Goal: Transaction & Acquisition: Download file/media

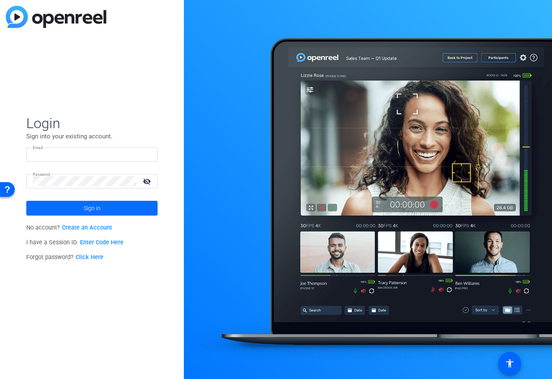
type input "[EMAIL_ADDRESS][DOMAIN_NAME]"
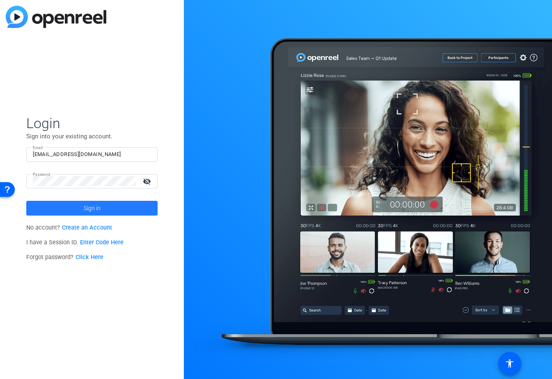
click at [118, 206] on span at bounding box center [91, 208] width 131 height 20
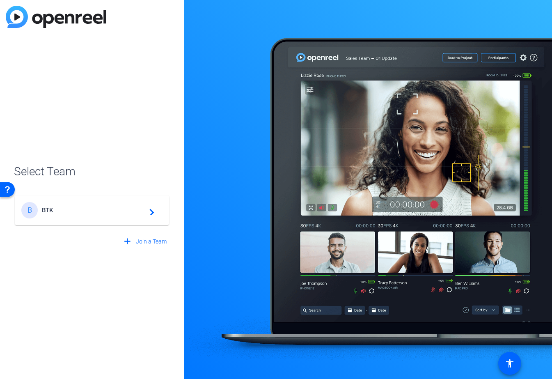
click at [94, 185] on div "Select Team B BTK navigate_next add Join a Team" at bounding box center [92, 206] width 156 height 86
click at [88, 209] on span "BTK" at bounding box center [93, 209] width 103 height 7
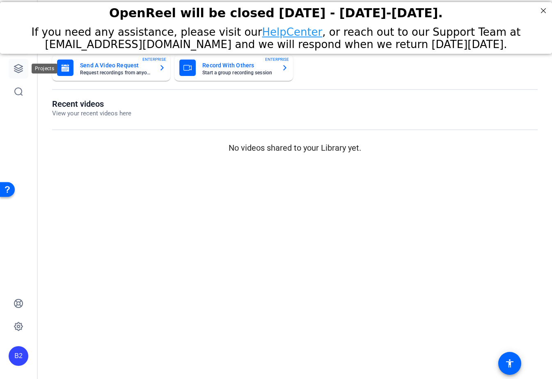
click at [17, 68] on icon at bounding box center [19, 69] width 10 height 10
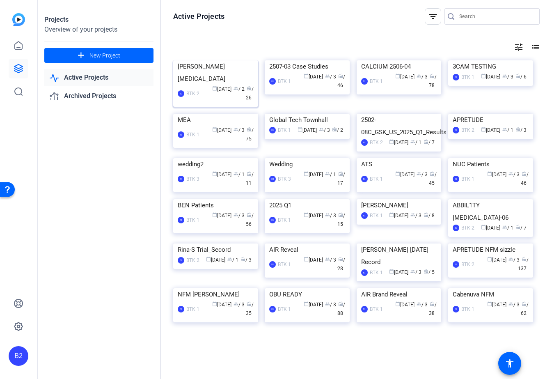
click at [219, 60] on img at bounding box center [215, 60] width 85 height 0
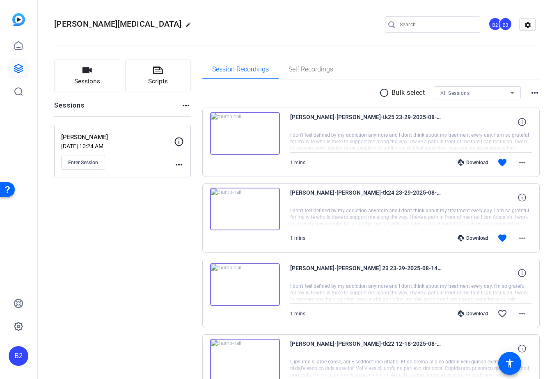
click at [536, 92] on mat-icon "more_horiz" at bounding box center [534, 93] width 10 height 10
click at [386, 90] on div at bounding box center [276, 189] width 552 height 379
click at [384, 91] on mat-icon "radio_button_unchecked" at bounding box center [385, 93] width 12 height 10
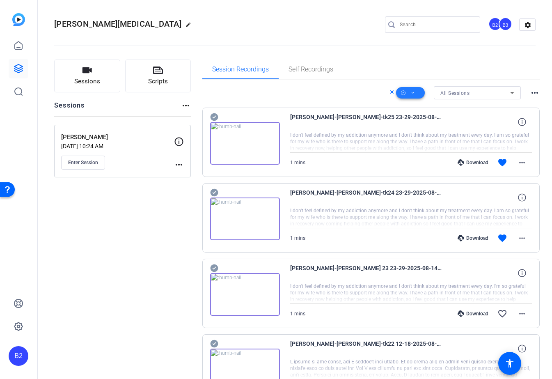
click at [413, 94] on icon at bounding box center [413, 93] width 4 height 10
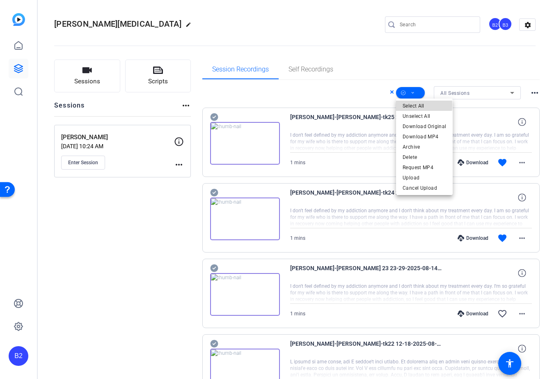
click at [413, 105] on span "Select All" at bounding box center [423, 106] width 43 height 10
click at [480, 68] on div at bounding box center [276, 189] width 552 height 379
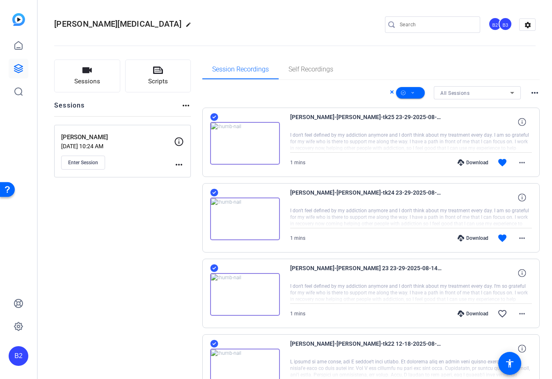
click at [533, 94] on mat-icon "more_horiz" at bounding box center [534, 93] width 10 height 10
click at [510, 60] on div at bounding box center [276, 189] width 552 height 379
click at [415, 93] on span at bounding box center [410, 93] width 29 height 20
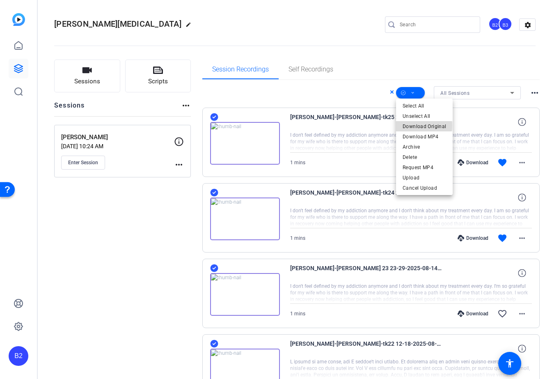
click at [415, 125] on span "Download Original" at bounding box center [423, 126] width 43 height 10
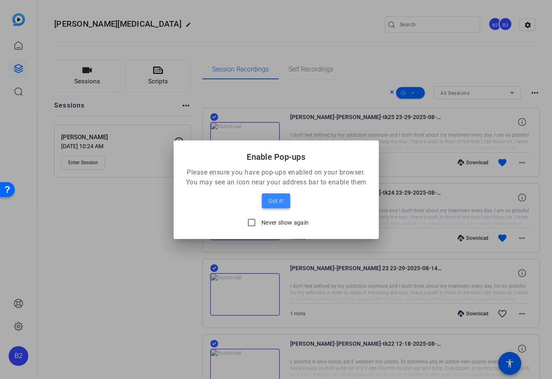
click at [276, 200] on span "Got it!" at bounding box center [275, 201] width 15 height 10
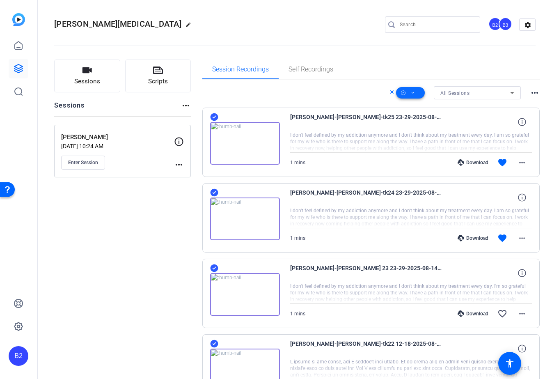
click at [414, 93] on icon at bounding box center [413, 93] width 4 height 10
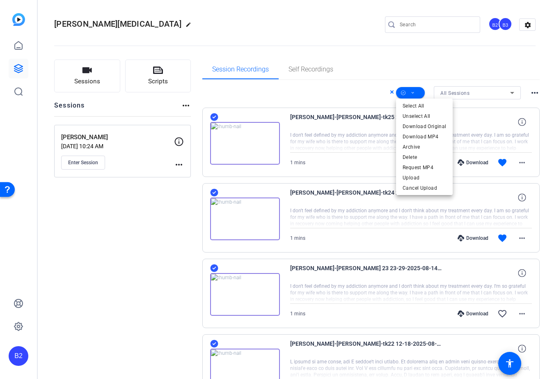
click at [432, 33] on div at bounding box center [276, 189] width 552 height 379
click at [418, 64] on div "Session Recordings Self Recordings" at bounding box center [371, 69] width 338 height 20
